Goal: Complete application form

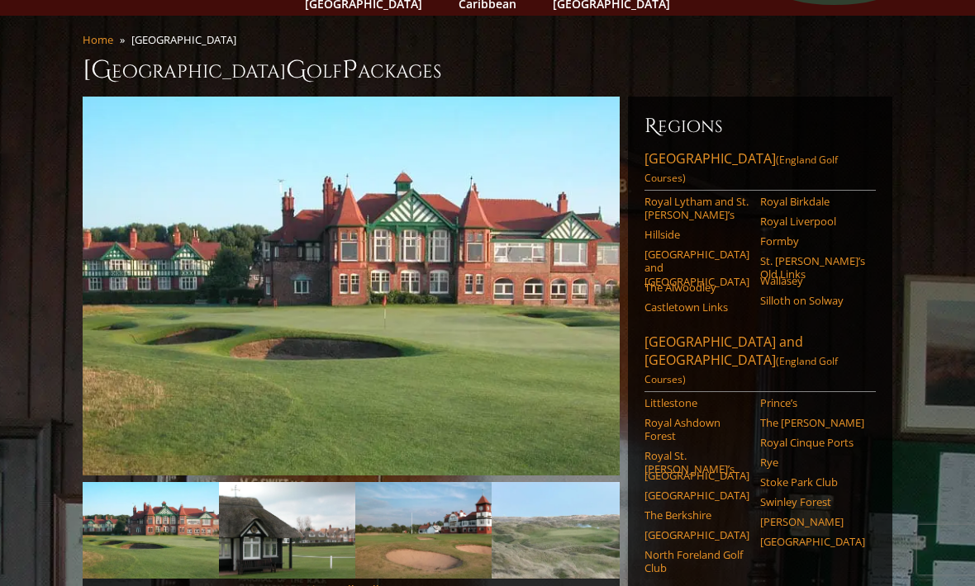
scroll to position [115, 0]
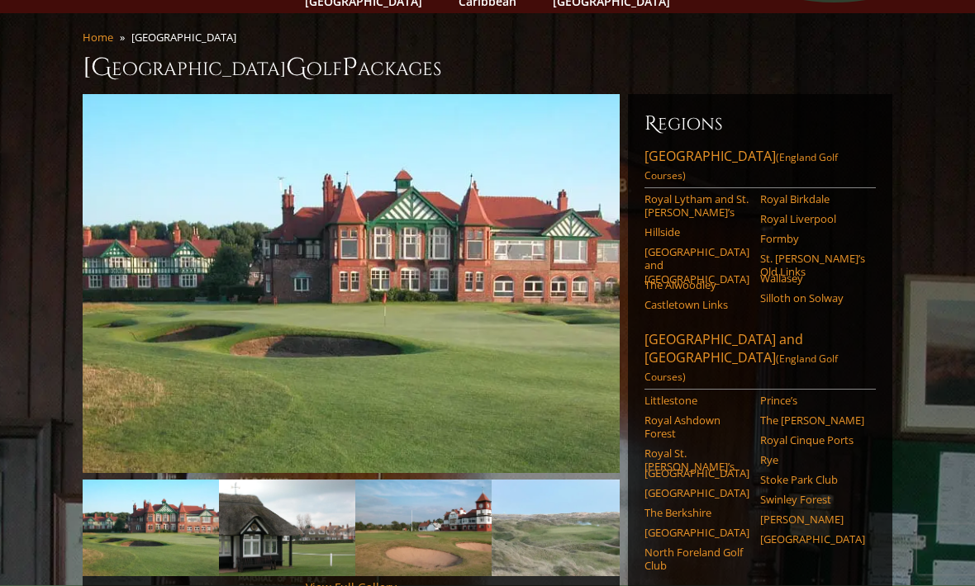
click at [847, 121] on div "Regions [GEOGRAPHIC_DATA] ([GEOGRAPHIC_DATA] Golf Courses) Royal Lytham and St.…" at bounding box center [760, 485] width 264 height 781
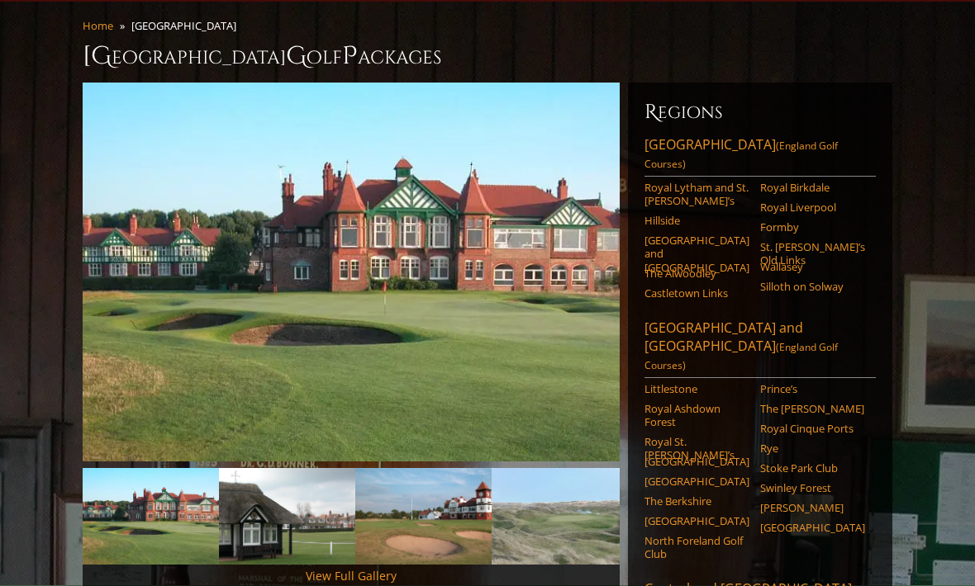
scroll to position [127, 0]
click at [845, 135] on link "[GEOGRAPHIC_DATA] (England Golf Courses)" at bounding box center [759, 155] width 231 height 41
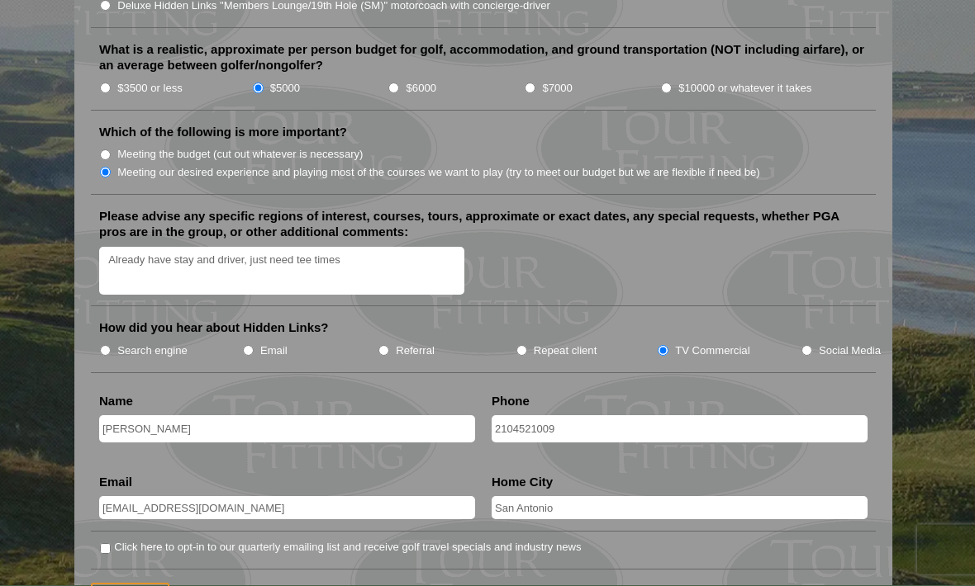
scroll to position [1938, 0]
click at [111, 543] on input "Click here to opt-in to our quarterly emailing list and receive golf travel spe…" at bounding box center [105, 548] width 11 height 11
checkbox input "true"
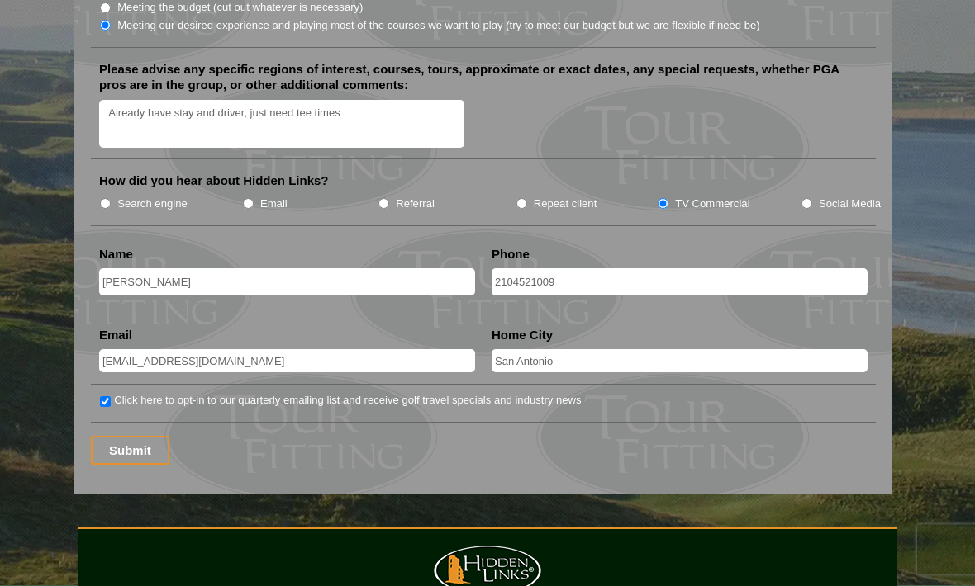
scroll to position [2144, 0]
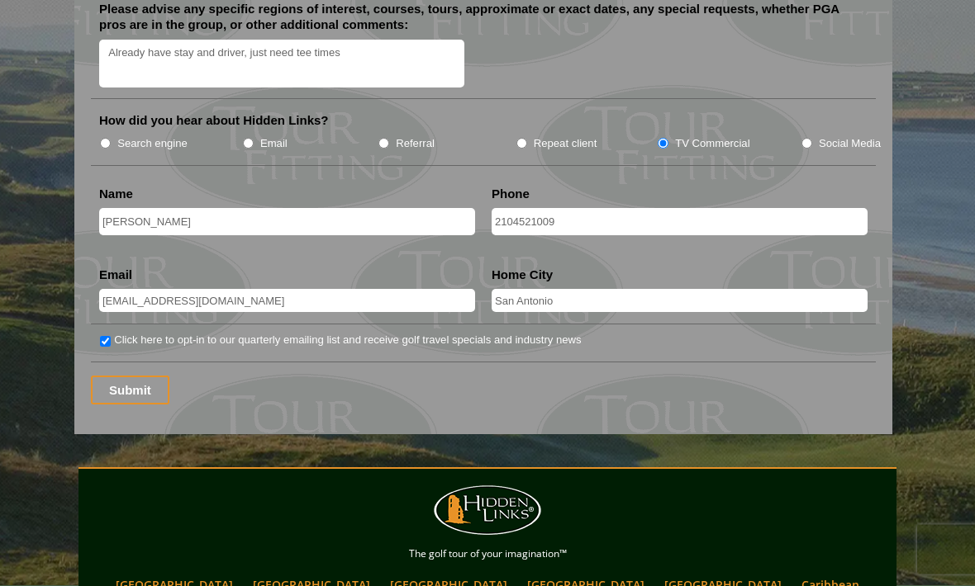
click at [672, 209] on input "2104521009" at bounding box center [679, 222] width 376 height 27
click at [626, 209] on input "2104521009" at bounding box center [679, 222] width 376 height 27
click at [680, 209] on input "2104521009" at bounding box center [679, 222] width 376 height 27
type input "+12104521009"
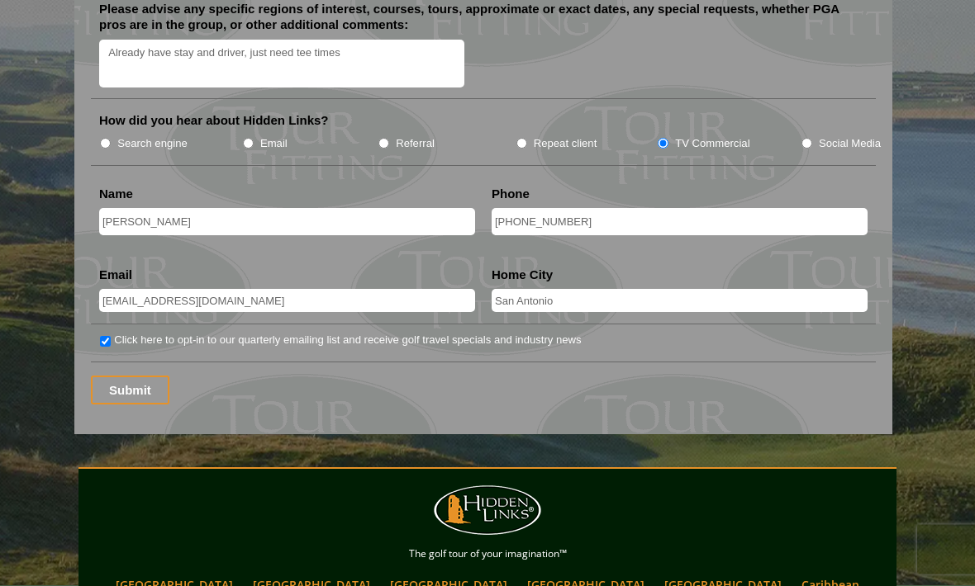
click at [121, 377] on input "Submit" at bounding box center [130, 391] width 78 height 29
